Goal: Check status: Check status

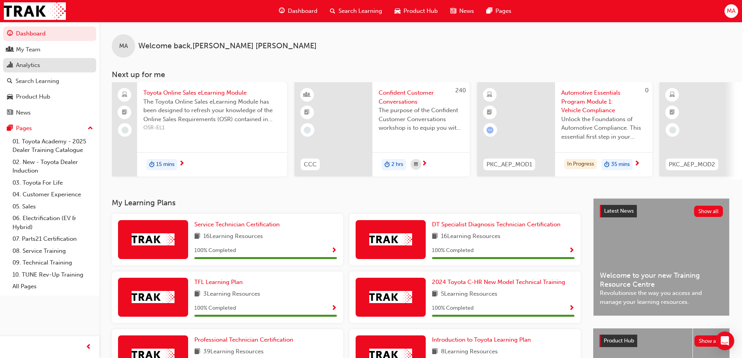
click at [53, 70] on div "Analytics" at bounding box center [49, 65] width 85 height 10
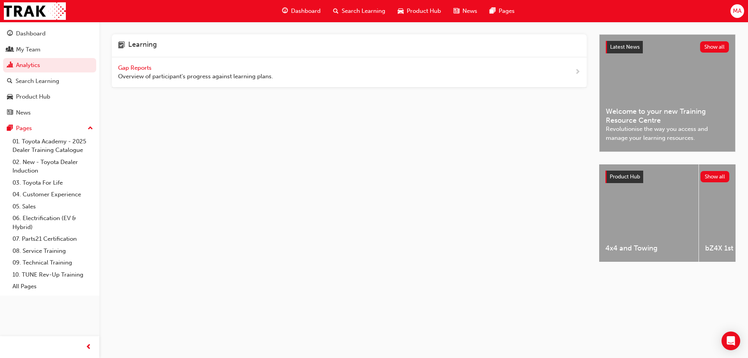
click at [145, 68] on span "Gap Reports" at bounding box center [135, 67] width 35 height 7
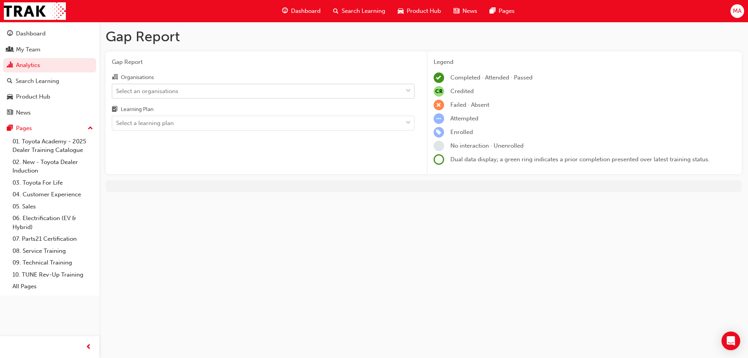
drag, startPoint x: 153, startPoint y: 84, endPoint x: 154, endPoint y: 88, distance: 4.1
click at [154, 86] on div "Select an organisations" at bounding box center [263, 91] width 303 height 15
click at [117, 87] on input "Organisations Select an organisations" at bounding box center [116, 90] width 1 height 7
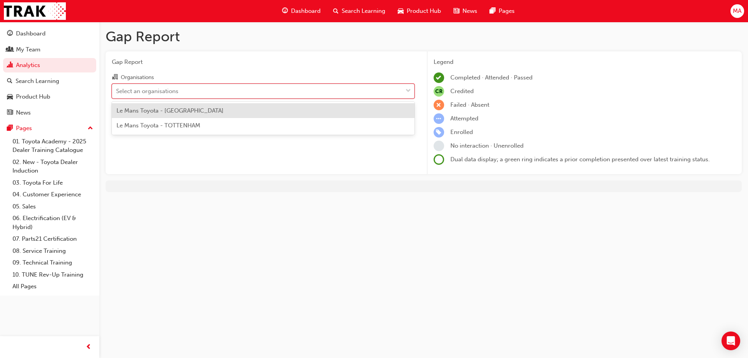
click at [165, 109] on span "Le Mans Toyota - [GEOGRAPHIC_DATA]" at bounding box center [170, 110] width 107 height 7
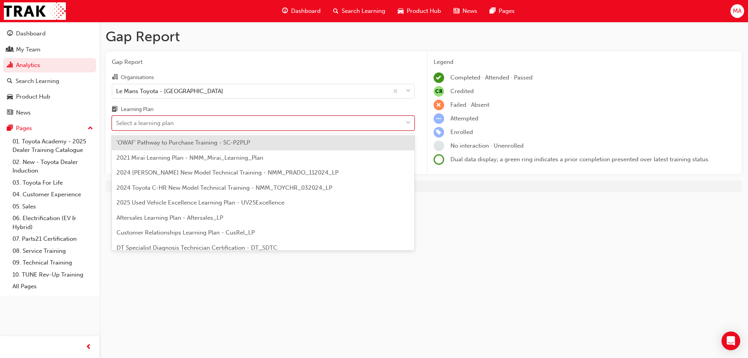
click at [164, 121] on div "Select a learning plan" at bounding box center [145, 123] width 58 height 9
click at [117, 121] on input "Learning Plan option 'OWAF' Pathway to Purchase Training - SC-P2PLP focused, 1 …" at bounding box center [116, 123] width 1 height 7
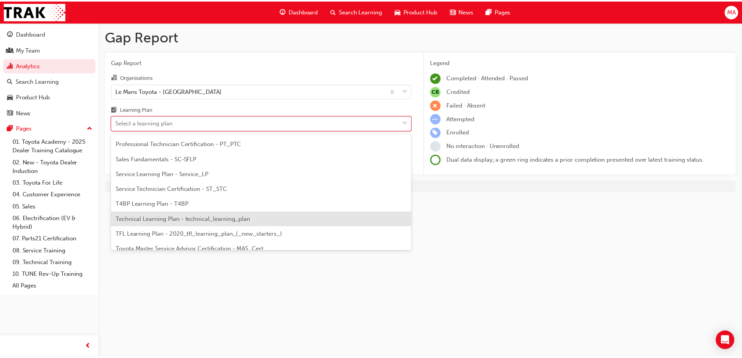
scroll to position [258, 0]
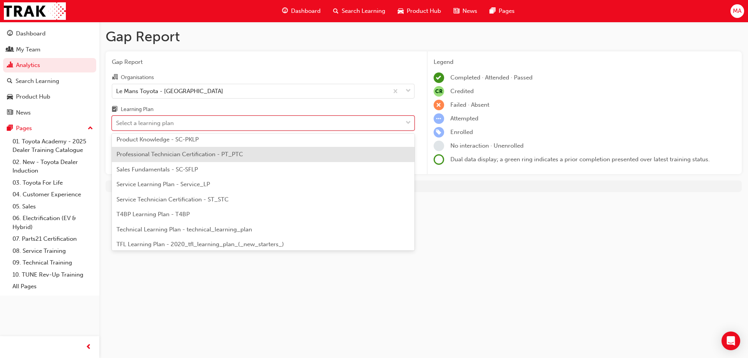
click at [159, 155] on span "Professional Technician Certification - PT_PTC" at bounding box center [180, 154] width 127 height 7
